Goal: Task Accomplishment & Management: Manage account settings

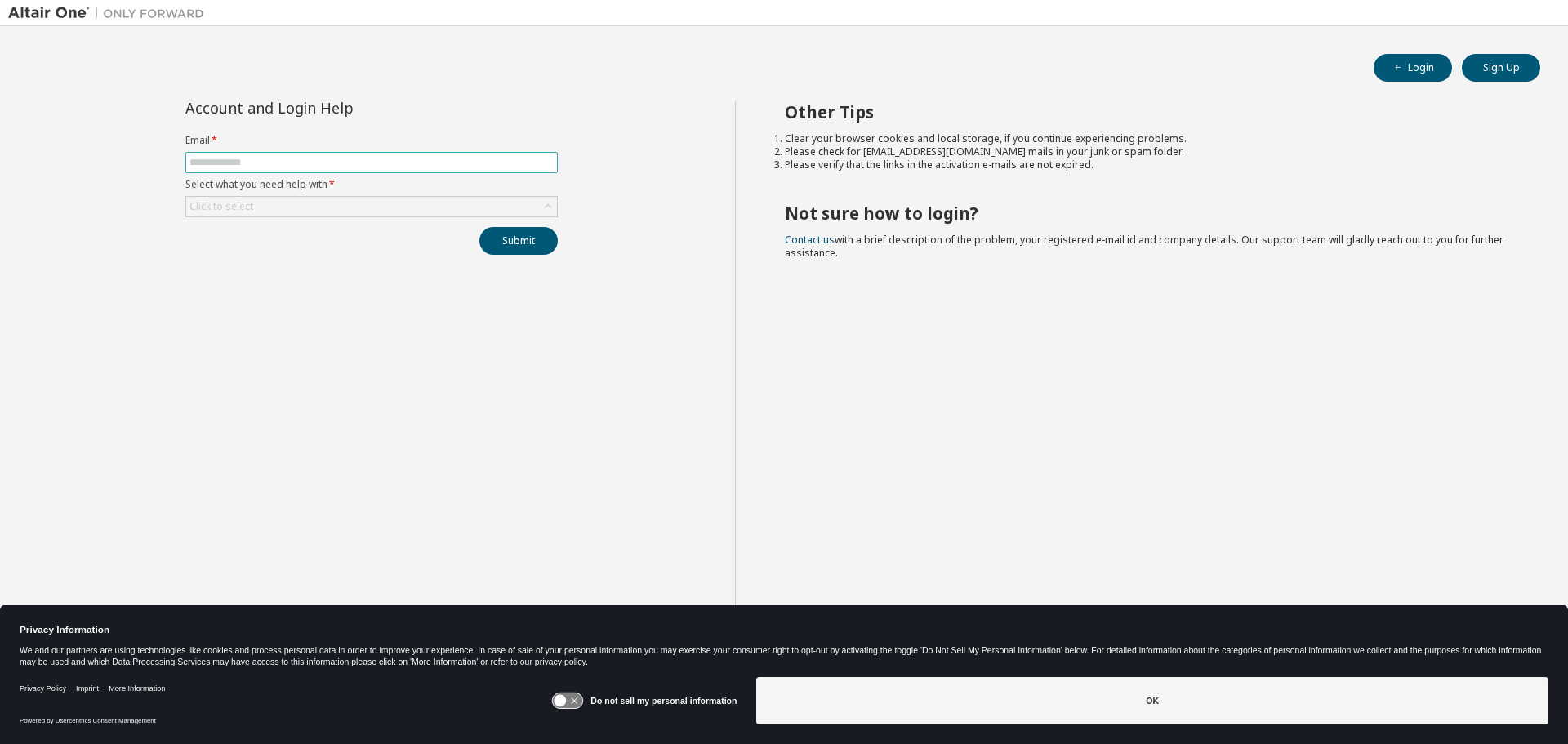
click at [260, 159] on input "text" at bounding box center [372, 163] width 364 height 13
type input "**********"
click at [387, 209] on div "Click to select" at bounding box center [371, 206] width 371 height 19
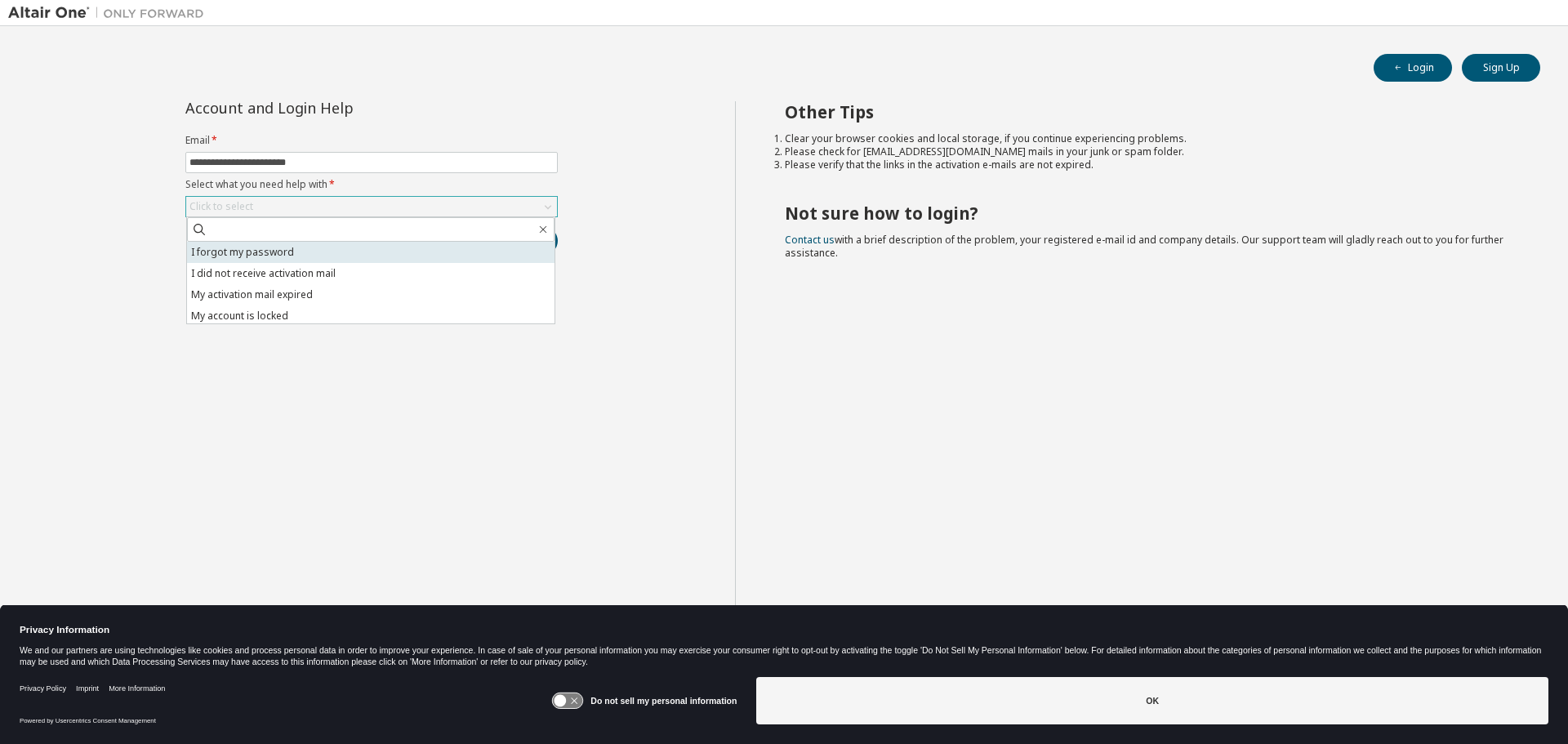
click at [353, 259] on li "I forgot my password" at bounding box center [370, 252] width 367 height 21
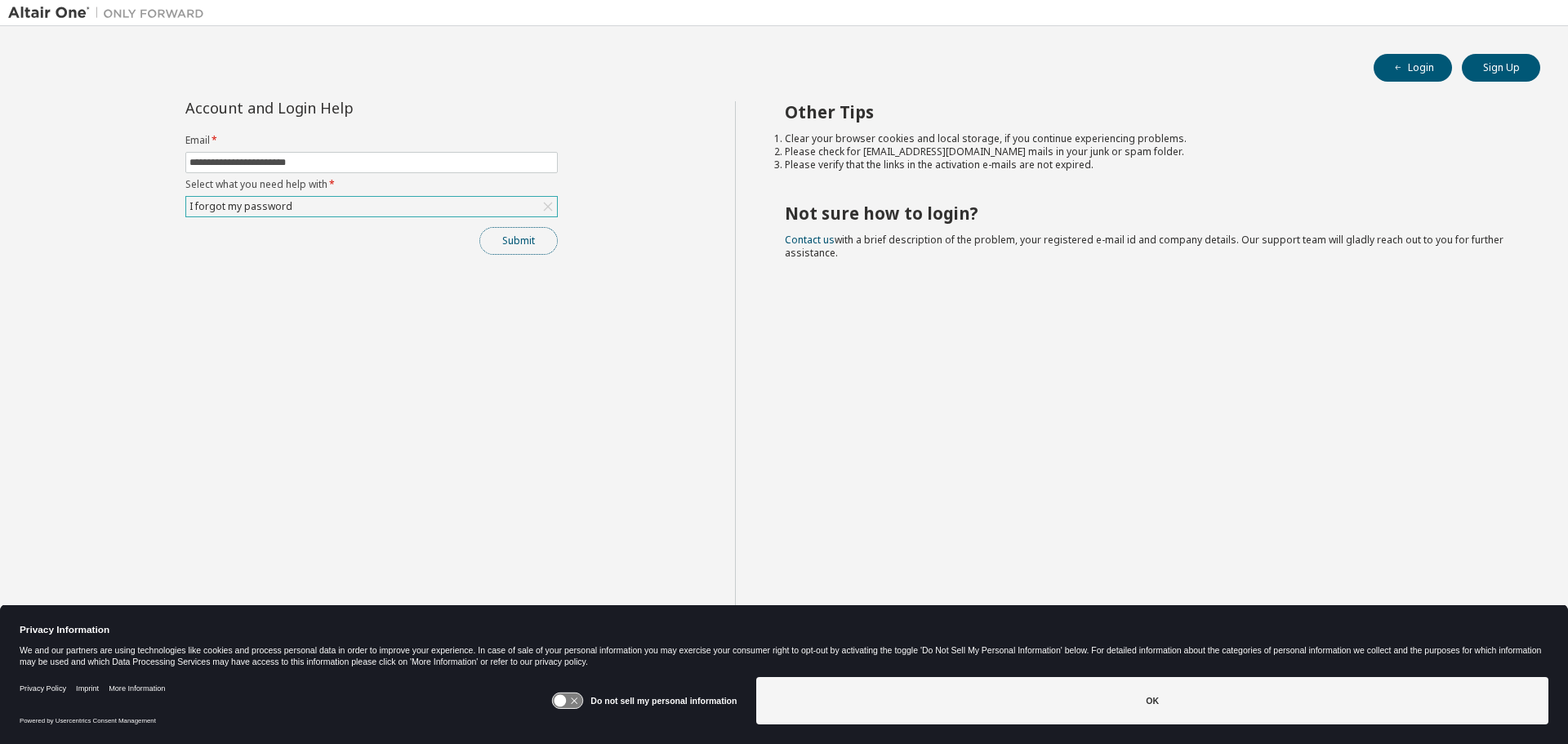
click at [510, 241] on button "Submit" at bounding box center [518, 241] width 78 height 28
click at [505, 248] on button "Submit" at bounding box center [518, 241] width 78 height 28
click at [1386, 72] on button "Login" at bounding box center [1412, 67] width 78 height 28
